Goal: Information Seeking & Learning: Learn about a topic

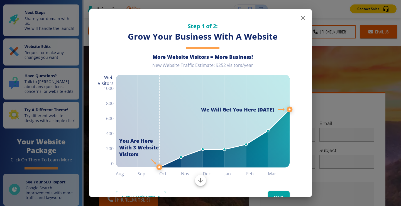
click at [300, 16] on icon "button" at bounding box center [303, 17] width 7 height 7
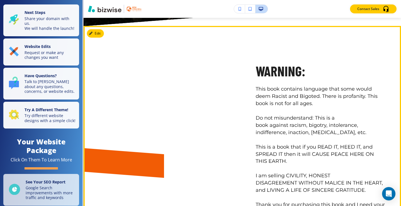
scroll to position [1797, 0]
